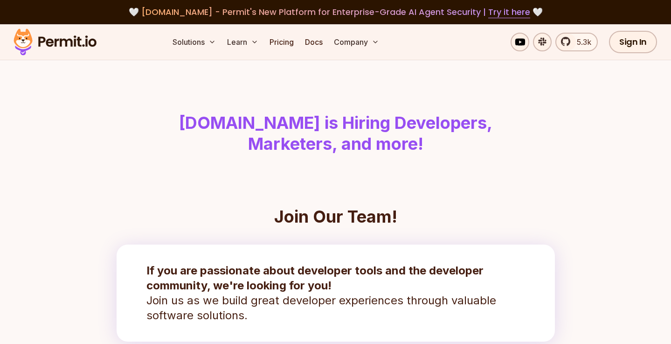
scroll to position [276, 0]
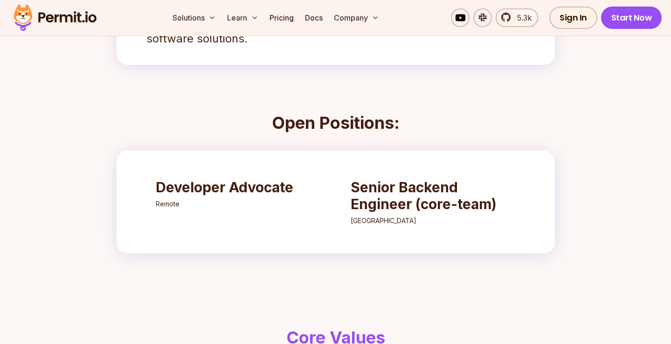
click at [374, 179] on h3 "Senior Backend Engineer (core-team)" at bounding box center [433, 196] width 165 height 34
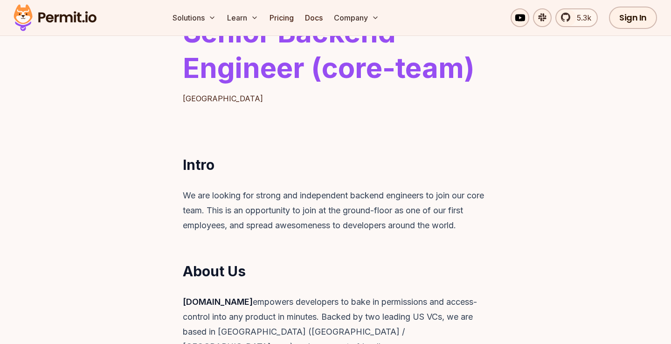
scroll to position [176, 0]
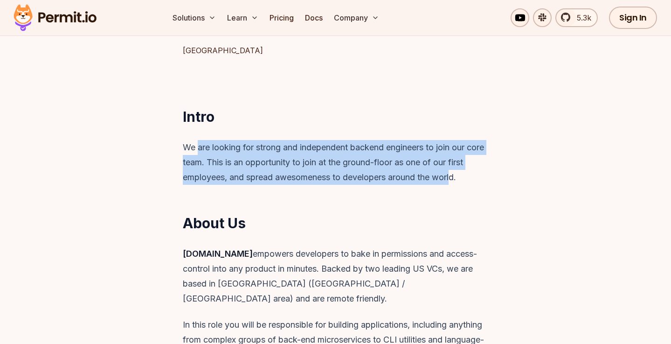
drag, startPoint x: 208, startPoint y: 145, endPoint x: 475, endPoint y: 168, distance: 267.7
click at [475, 168] on p "We are looking for strong and independent backend engineers to join our core te…" at bounding box center [336, 162] width 306 height 45
drag, startPoint x: 181, startPoint y: 148, endPoint x: 487, endPoint y: 200, distance: 310.4
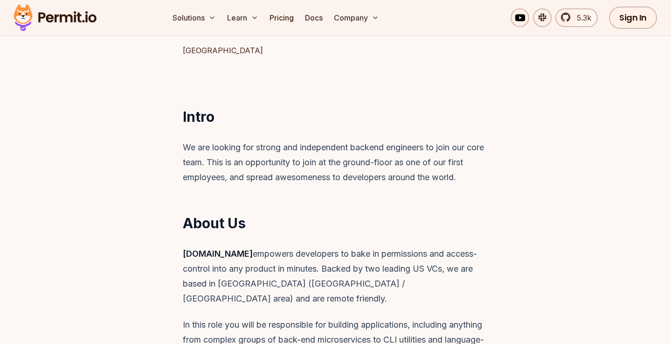
click at [423, 250] on p "[DOMAIN_NAME] empowers developers to bake in permissions and access-control int…" at bounding box center [336, 276] width 306 height 60
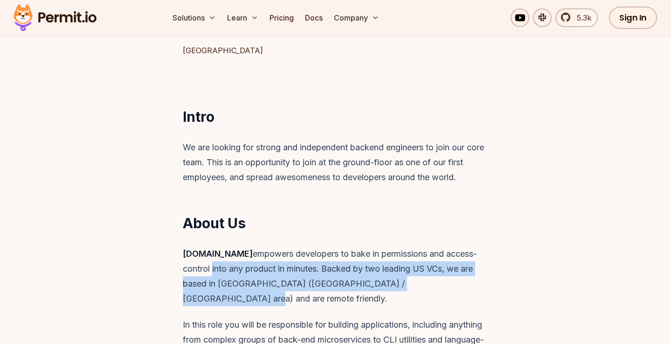
drag, startPoint x: 181, startPoint y: 265, endPoint x: 449, endPoint y: 286, distance: 267.9
click at [449, 287] on div "[DOMAIN_NAME] empowers developers to bake in permissions and access-control int…" at bounding box center [336, 311] width 358 height 131
click at [448, 285] on p "[DOMAIN_NAME] empowers developers to bake in permissions and access-control int…" at bounding box center [336, 276] width 306 height 60
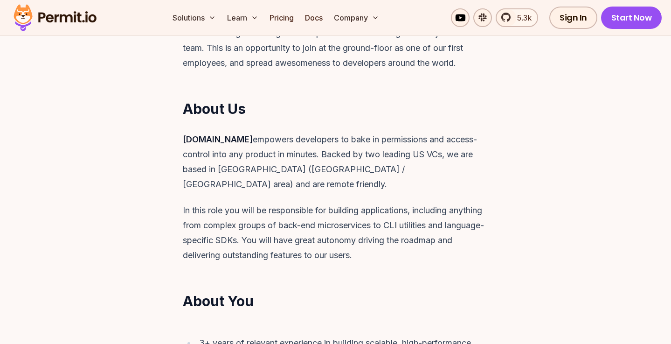
scroll to position [338, 0]
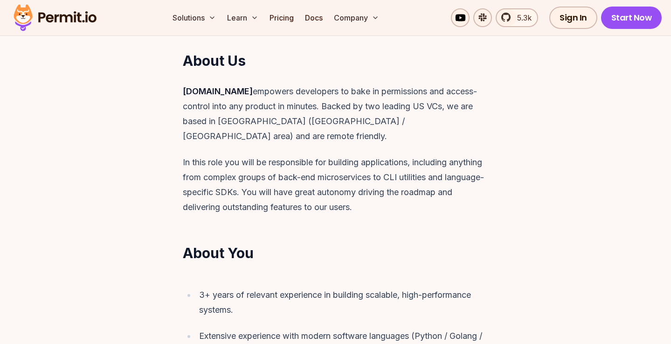
click at [448, 155] on p "In this role you will be responsible for building applications, including anyth…" at bounding box center [336, 185] width 306 height 60
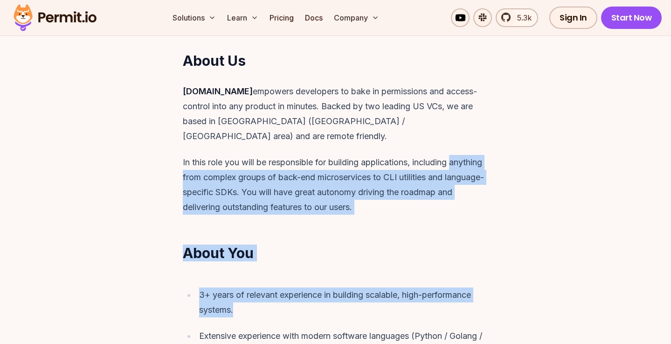
drag, startPoint x: 183, startPoint y: 156, endPoint x: 461, endPoint y: 298, distance: 312.8
click at [470, 290] on div "3+ years of relevant experience in building scalable, high-performance systems." at bounding box center [343, 302] width 289 height 30
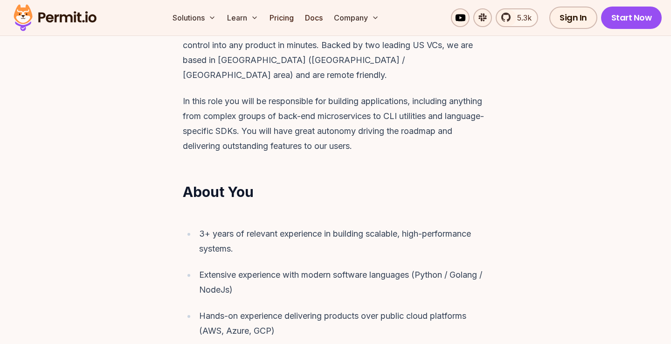
scroll to position [447, 0]
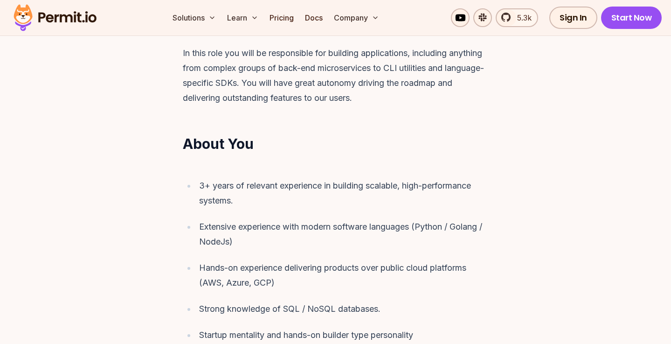
click at [213, 178] on div "3+ years of relevant experience in building scalable, high-performance systems." at bounding box center [343, 193] width 289 height 30
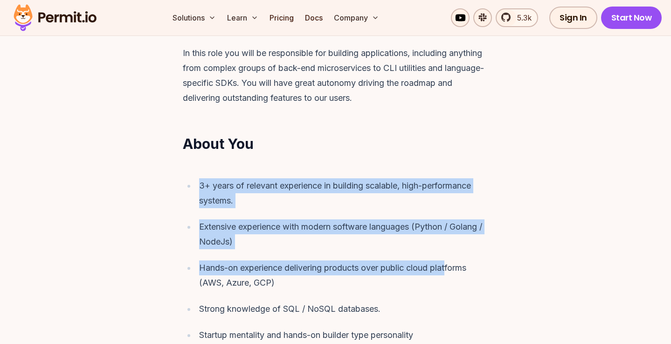
drag, startPoint x: 188, startPoint y: 172, endPoint x: 451, endPoint y: 247, distance: 273.5
click at [451, 247] on ul "3+ years of relevant experience in building scalable, high-performance systems.…" at bounding box center [336, 306] width 306 height 257
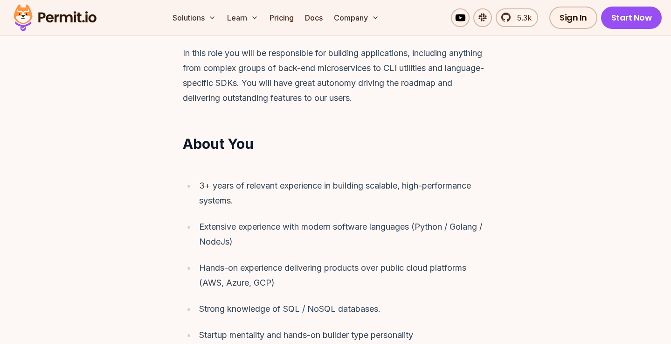
click at [446, 231] on div "Extensive experience with modern software languages (Python / Golang / NodeJs)" at bounding box center [343, 234] width 289 height 30
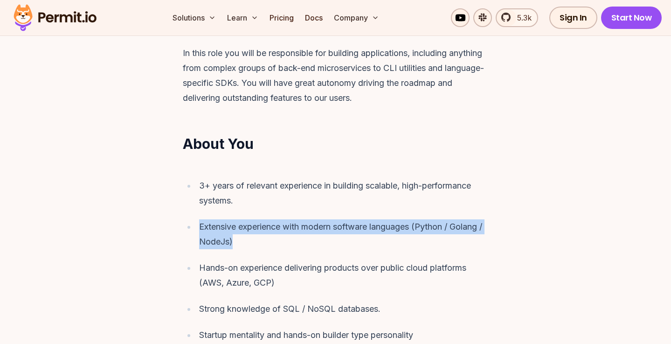
drag, startPoint x: 446, startPoint y: 231, endPoint x: 120, endPoint y: 193, distance: 327.6
click at [120, 193] on section "Intro We are looking for strong and independent backend engineers to join our c…" at bounding box center [335, 334] width 671 height 1024
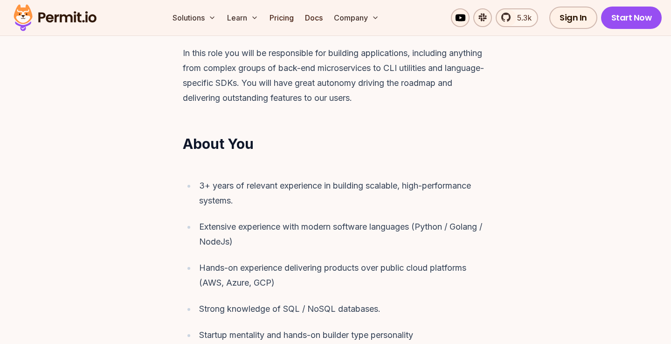
click at [352, 237] on ul "3+ years of relevant experience in building scalable, high-performance systems.…" at bounding box center [336, 306] width 306 height 257
click at [200, 260] on div "Hands-on experience delivering products over public cloud platforms (AWS, Azure…" at bounding box center [343, 275] width 289 height 30
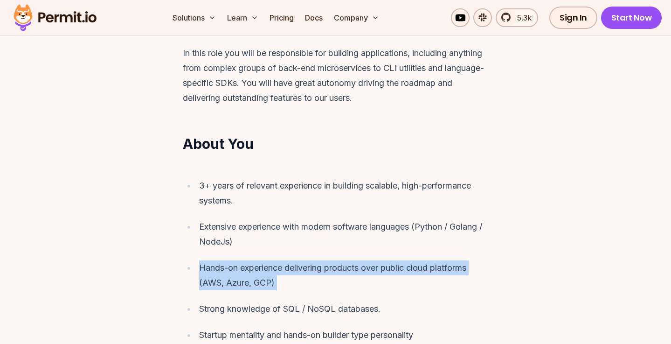
drag, startPoint x: 200, startPoint y: 250, endPoint x: 426, endPoint y: 275, distance: 227.9
click at [426, 275] on ul "3+ years of relevant experience in building scalable, high-performance systems.…" at bounding box center [336, 306] width 306 height 257
click at [427, 271] on div "Hands-on experience delivering products over public cloud platforms (AWS, Azure…" at bounding box center [343, 275] width 289 height 30
drag, startPoint x: 421, startPoint y: 269, endPoint x: 171, endPoint y: 249, distance: 251.2
click at [171, 249] on div "3+ years of relevant experience in building scalable, high-performance systems.…" at bounding box center [336, 307] width 358 height 280
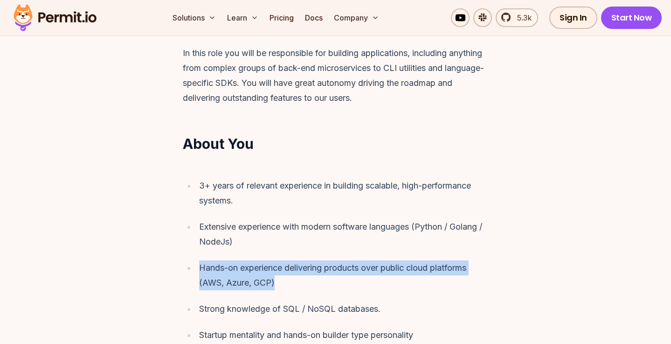
click at [207, 260] on div "Hands-on experience delivering products over public cloud platforms (AWS, Azure…" at bounding box center [343, 275] width 289 height 30
drag, startPoint x: 199, startPoint y: 249, endPoint x: 425, endPoint y: 270, distance: 226.6
click at [425, 270] on li "Hands-on experience delivering products over public cloud platforms (AWS, Azure…" at bounding box center [342, 275] width 293 height 30
click at [425, 270] on div "Hands-on experience delivering products over public cloud platforms (AWS, Azure…" at bounding box center [343, 275] width 289 height 30
drag, startPoint x: 195, startPoint y: 248, endPoint x: 377, endPoint y: 273, distance: 183.6
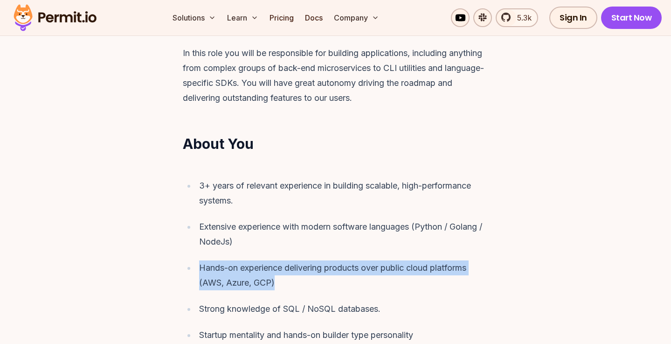
click at [377, 273] on li "Hands-on experience delivering products over public cloud platforms (AWS, Azure…" at bounding box center [342, 275] width 293 height 30
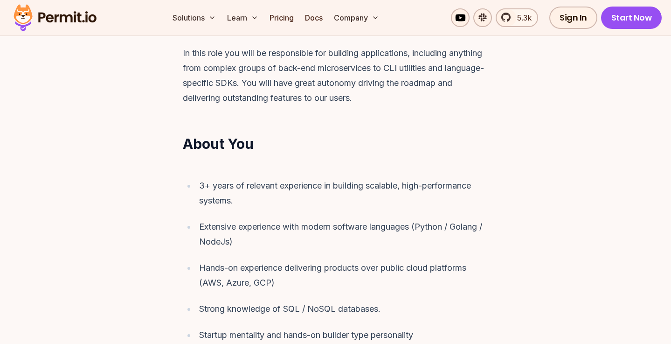
click at [374, 273] on div "Hands-on experience delivering products over public cloud platforms (AWS, Azure…" at bounding box center [343, 275] width 289 height 30
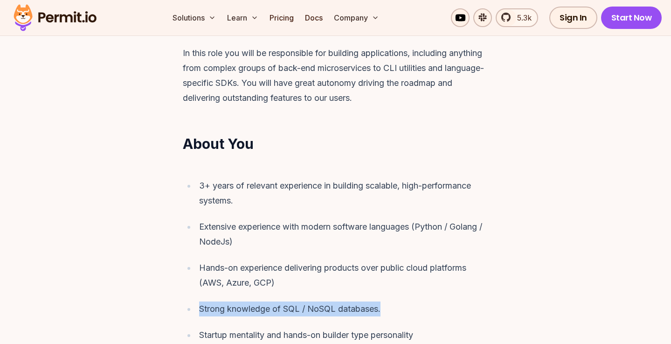
drag, startPoint x: 215, startPoint y: 288, endPoint x: 408, endPoint y: 298, distance: 193.3
click at [408, 298] on ul "3+ years of relevant experience in building scalable, high-performance systems.…" at bounding box center [336, 306] width 306 height 257
click at [409, 301] on div "Strong knowledge of SQL / NoSQL databases." at bounding box center [343, 308] width 289 height 15
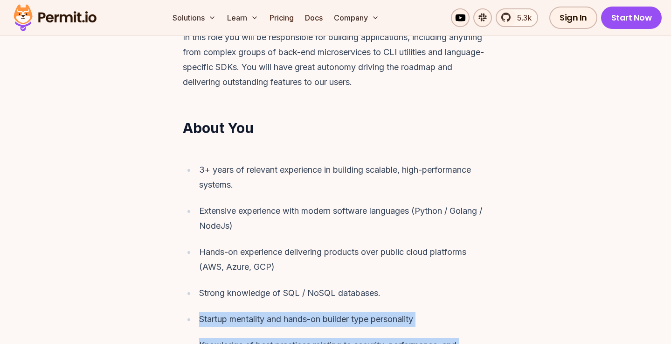
scroll to position [478, 0]
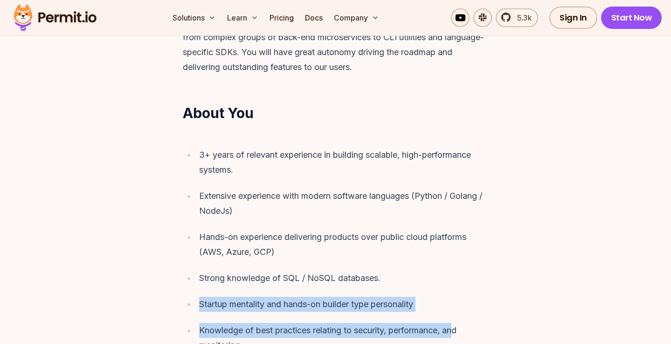
drag, startPoint x: 190, startPoint y: 317, endPoint x: 460, endPoint y: 316, distance: 270.4
click at [460, 316] on ul "3+ years of relevant experience in building scalable, high-performance systems.…" at bounding box center [336, 275] width 306 height 257
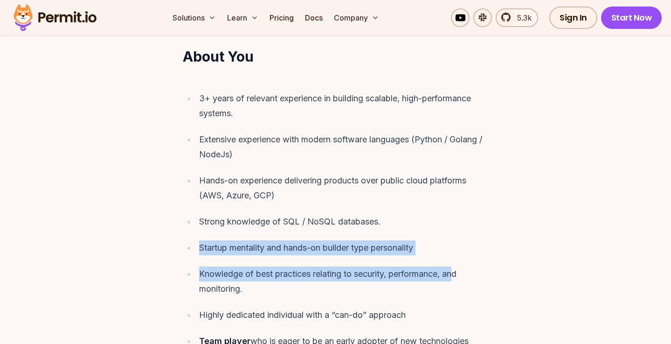
click at [263, 266] on div "Knowledge of best practices relating to security, performance, and monitoring." at bounding box center [343, 281] width 289 height 30
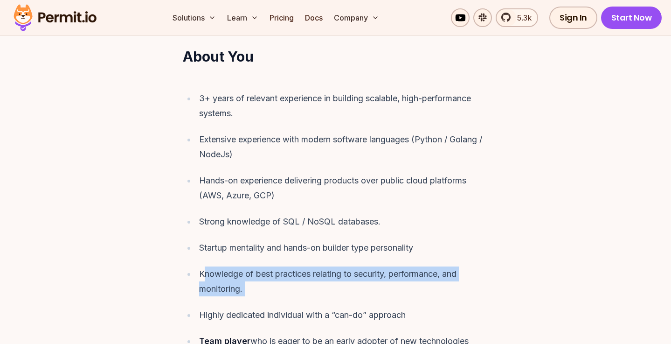
drag, startPoint x: 205, startPoint y: 255, endPoint x: 440, endPoint y: 289, distance: 237.0
click at [440, 289] on ul "3+ years of relevant experience in building scalable, high-performance systems.…" at bounding box center [336, 219] width 306 height 257
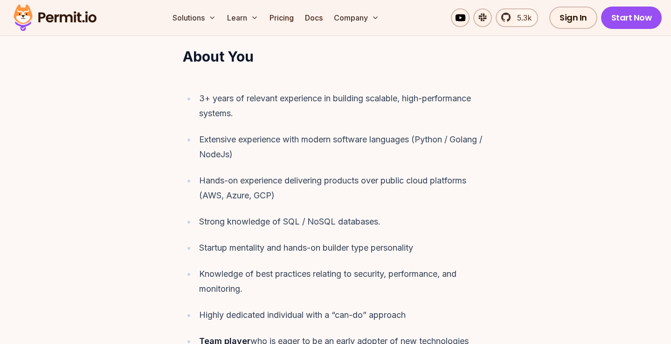
click at [440, 289] on ul "3+ years of relevant experience in building scalable, high-performance systems.…" at bounding box center [336, 219] width 306 height 257
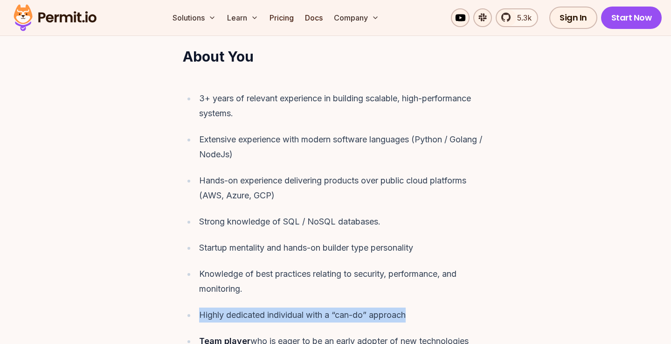
drag, startPoint x: 206, startPoint y: 291, endPoint x: 416, endPoint y: 304, distance: 210.6
click at [416, 304] on ul "3+ years of relevant experience in building scalable, high-performance systems.…" at bounding box center [336, 219] width 306 height 257
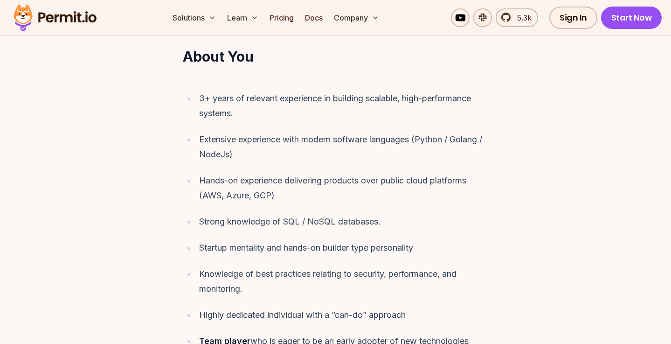
click at [416, 307] on div "Highly dedicated individual with a “can-do” approach" at bounding box center [343, 314] width 289 height 15
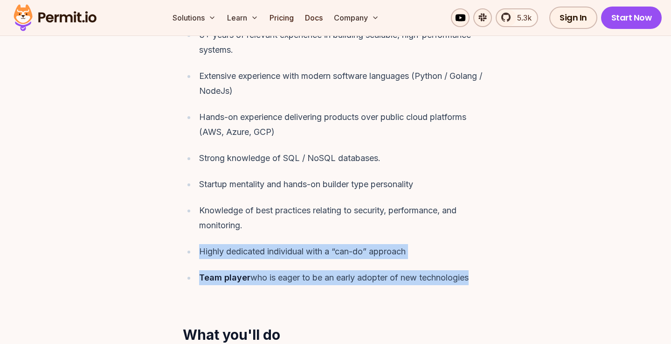
drag, startPoint x: 190, startPoint y: 233, endPoint x: 552, endPoint y: 278, distance: 364.7
click at [552, 278] on section "Intro We are looking for strong and independent backend engineers to join our c…" at bounding box center [335, 183] width 671 height 1024
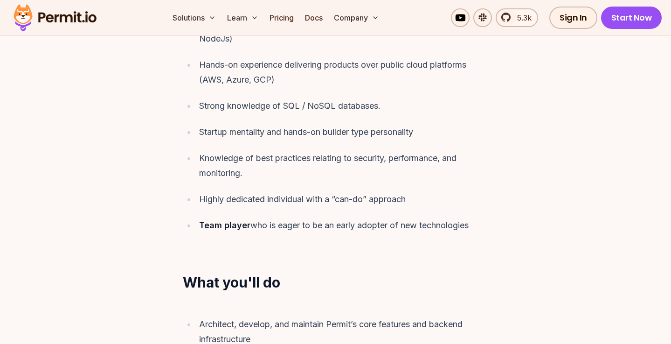
scroll to position [738, 0]
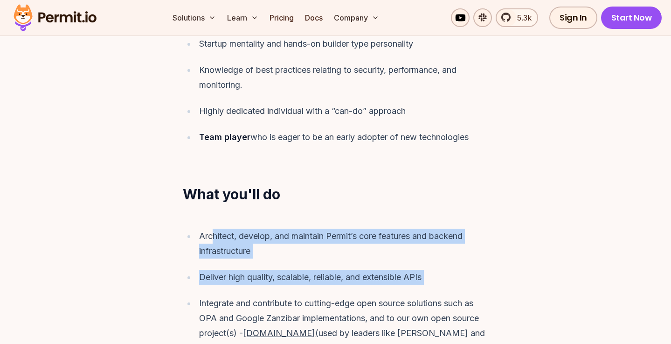
drag, startPoint x: 212, startPoint y: 219, endPoint x: 515, endPoint y: 279, distance: 309.0
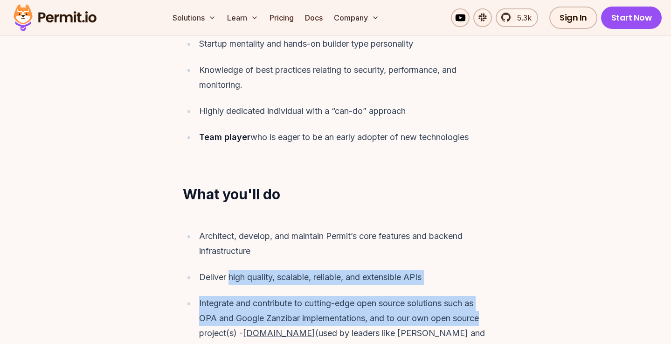
drag, startPoint x: 512, startPoint y: 294, endPoint x: 229, endPoint y: 262, distance: 284.8
click at [229, 262] on div "Architect, develop, and maintain Permit’s core features and backend infrastruct…" at bounding box center [336, 325] width 358 height 216
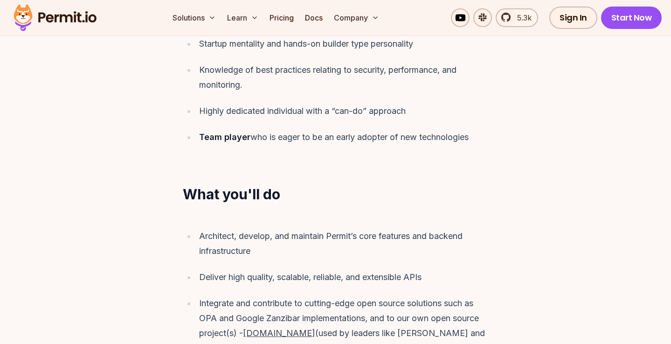
drag, startPoint x: 217, startPoint y: 281, endPoint x: 211, endPoint y: 280, distance: 6.1
click at [217, 296] on div "Integrate and contribute to cutting-edge open source solutions such as OPA and …" at bounding box center [343, 326] width 289 height 60
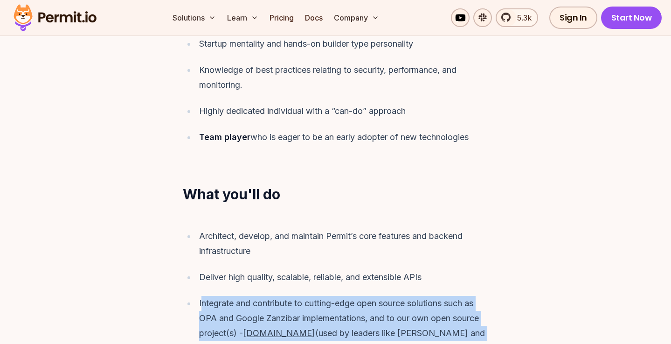
drag, startPoint x: 201, startPoint y: 289, endPoint x: 565, endPoint y: 311, distance: 364.3
click at [565, 311] on section "Intro We are looking for strong and independent backend engineers to join our c…" at bounding box center [335, 43] width 671 height 1024
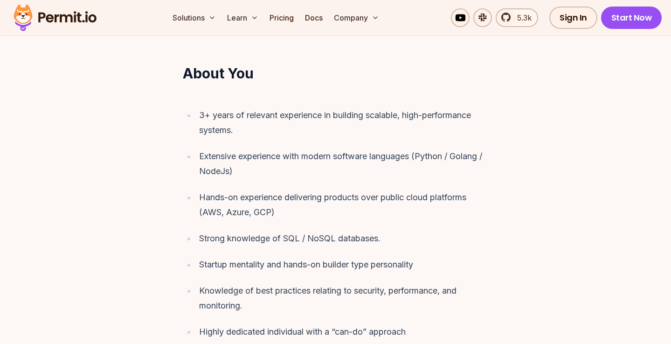
scroll to position [580, 0]
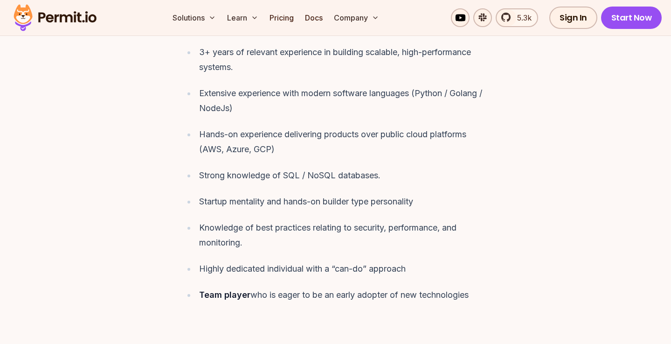
click at [212, 261] on div "Highly dedicated individual with a “can-do” approach" at bounding box center [343, 268] width 289 height 15
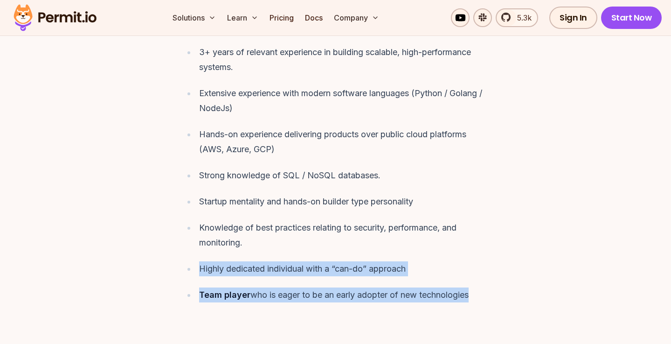
drag, startPoint x: 200, startPoint y: 254, endPoint x: 486, endPoint y: 285, distance: 288.4
click at [486, 285] on ul "3+ years of relevant experience in building scalable, high-performance systems.…" at bounding box center [336, 173] width 306 height 257
click at [486, 287] on div "Team player who is eager to be an early adopter of new technologies" at bounding box center [343, 294] width 289 height 15
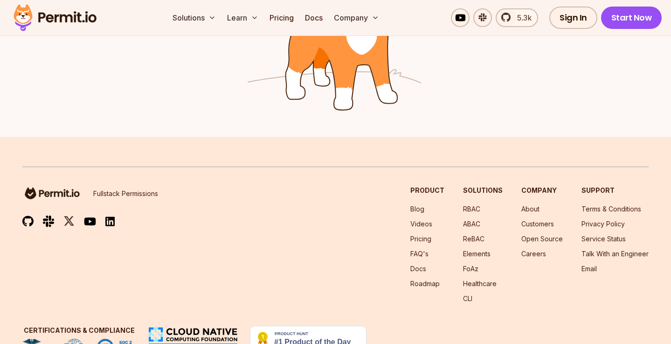
scroll to position [1375, 0]
